Goal: Information Seeking & Learning: Find specific fact

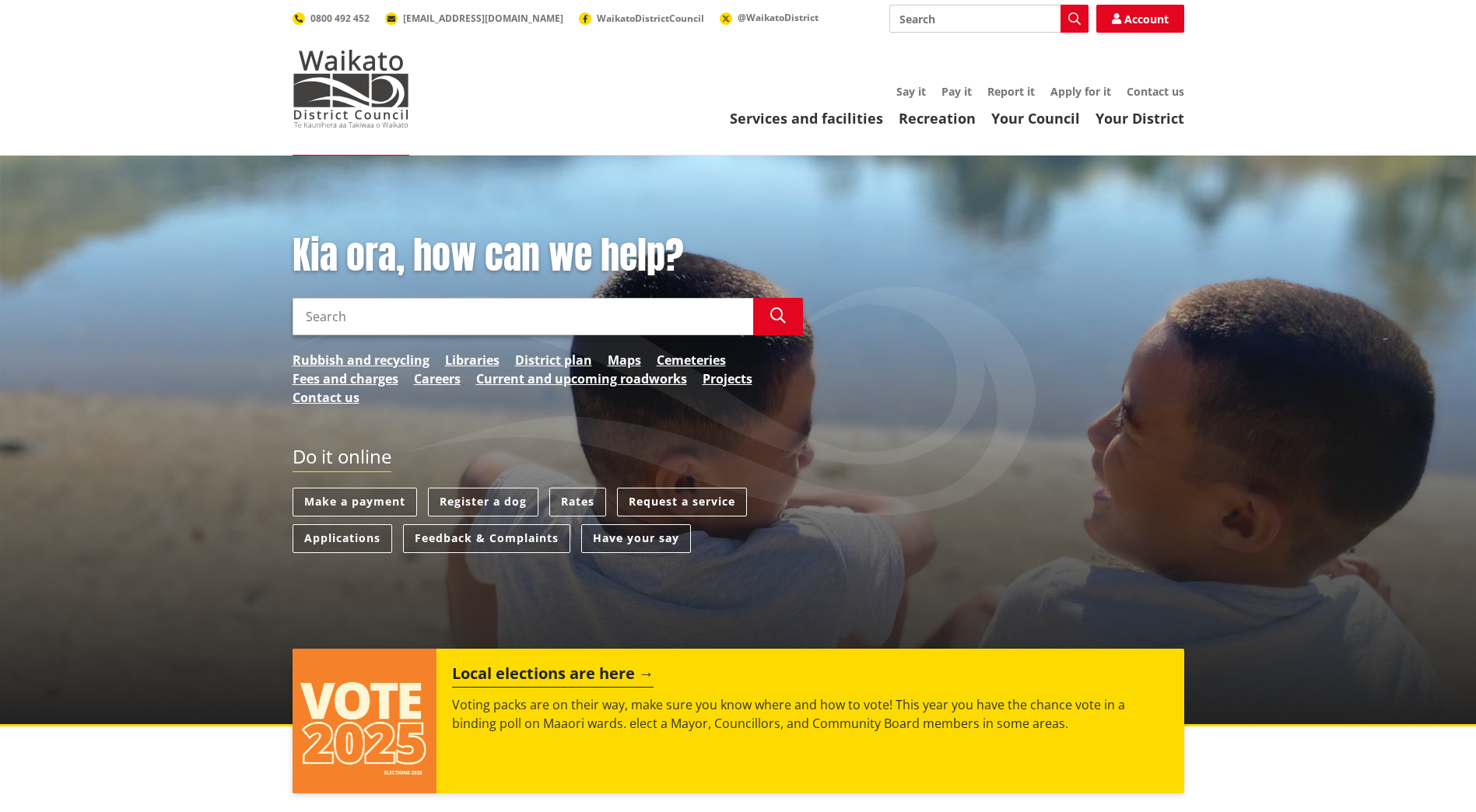
click at [408, 324] on input "Search" at bounding box center [522, 316] width 460 height 38
type input "late obejections"
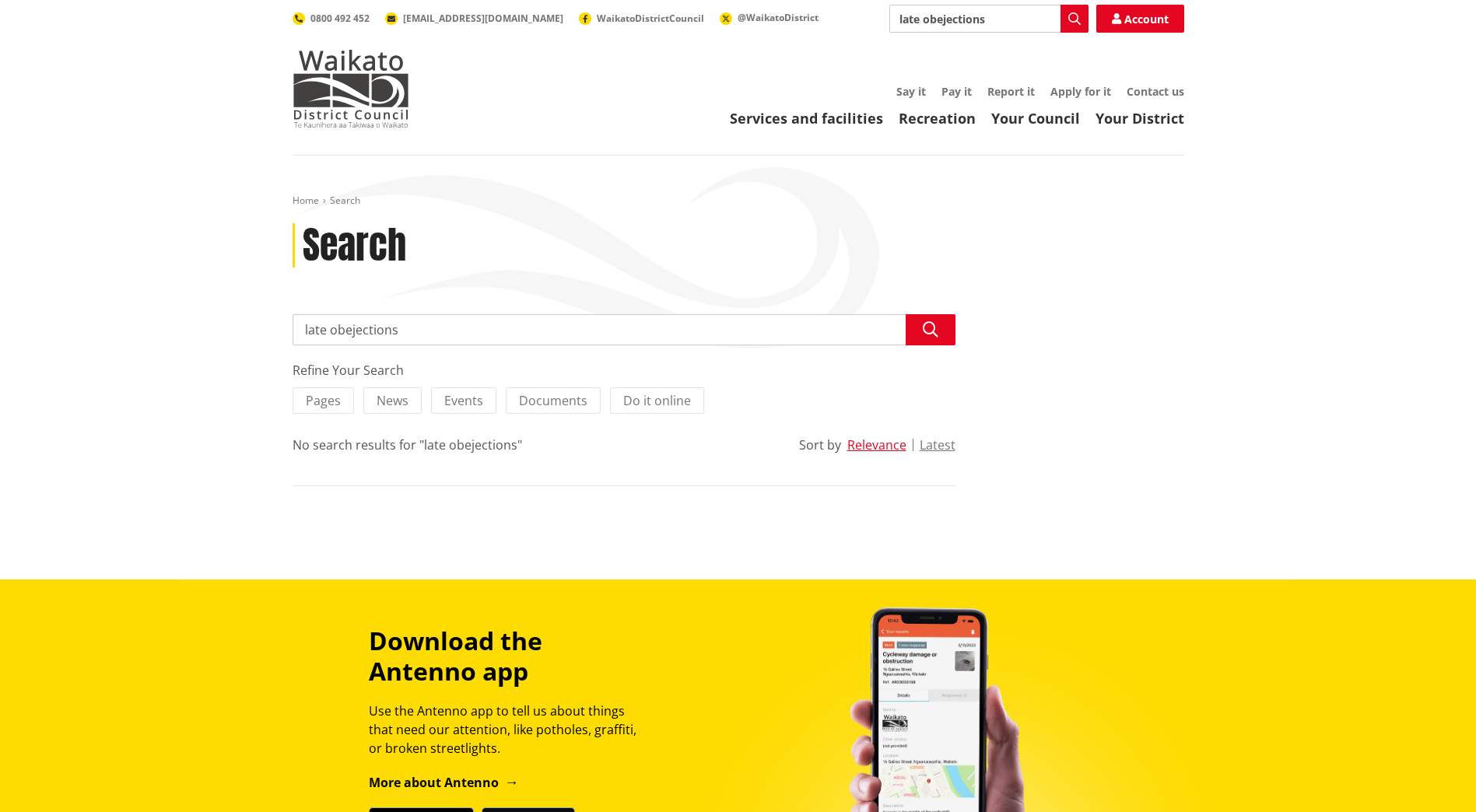
type input "late objections"
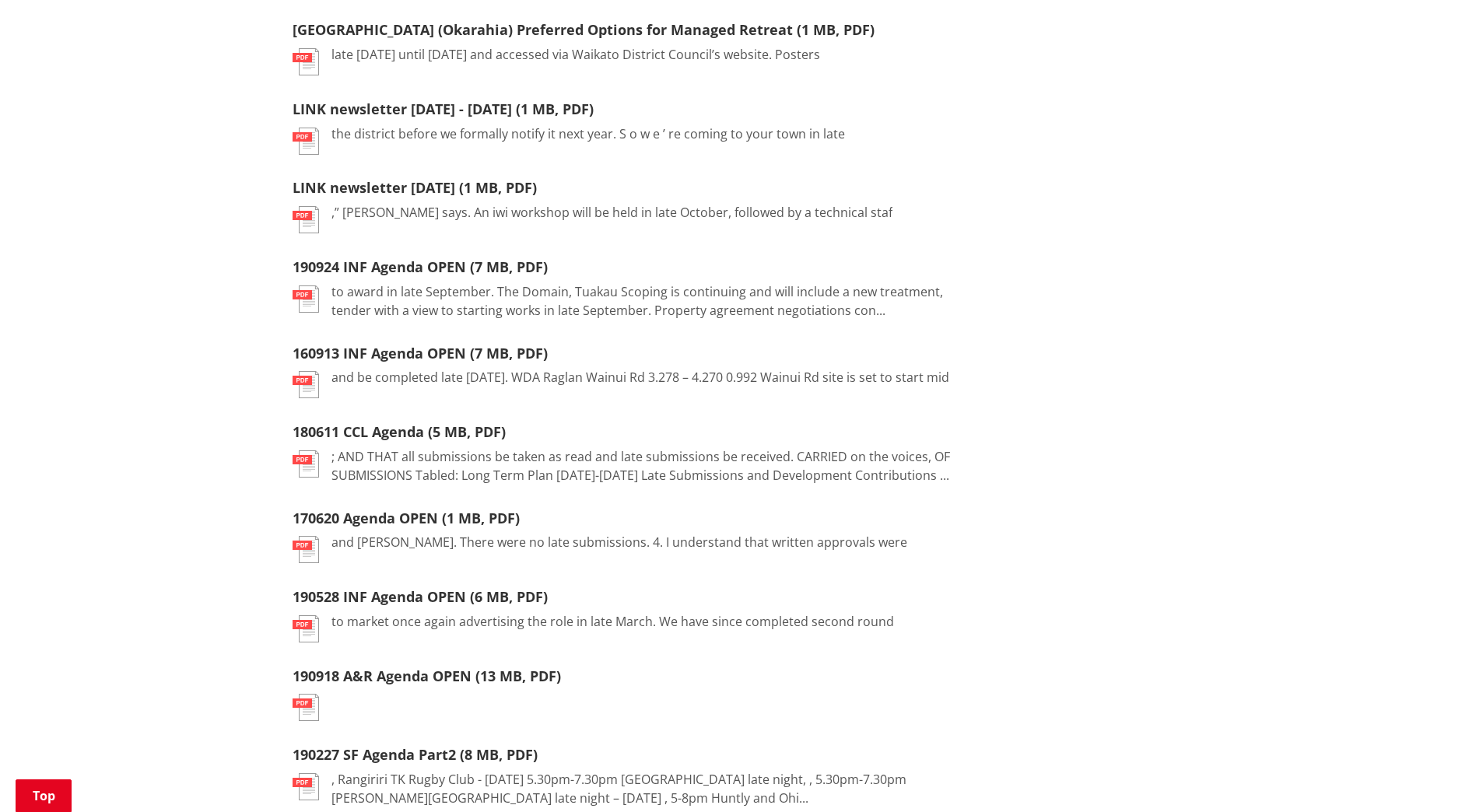
scroll to position [933, 0]
